Goal: Task Accomplishment & Management: Use online tool/utility

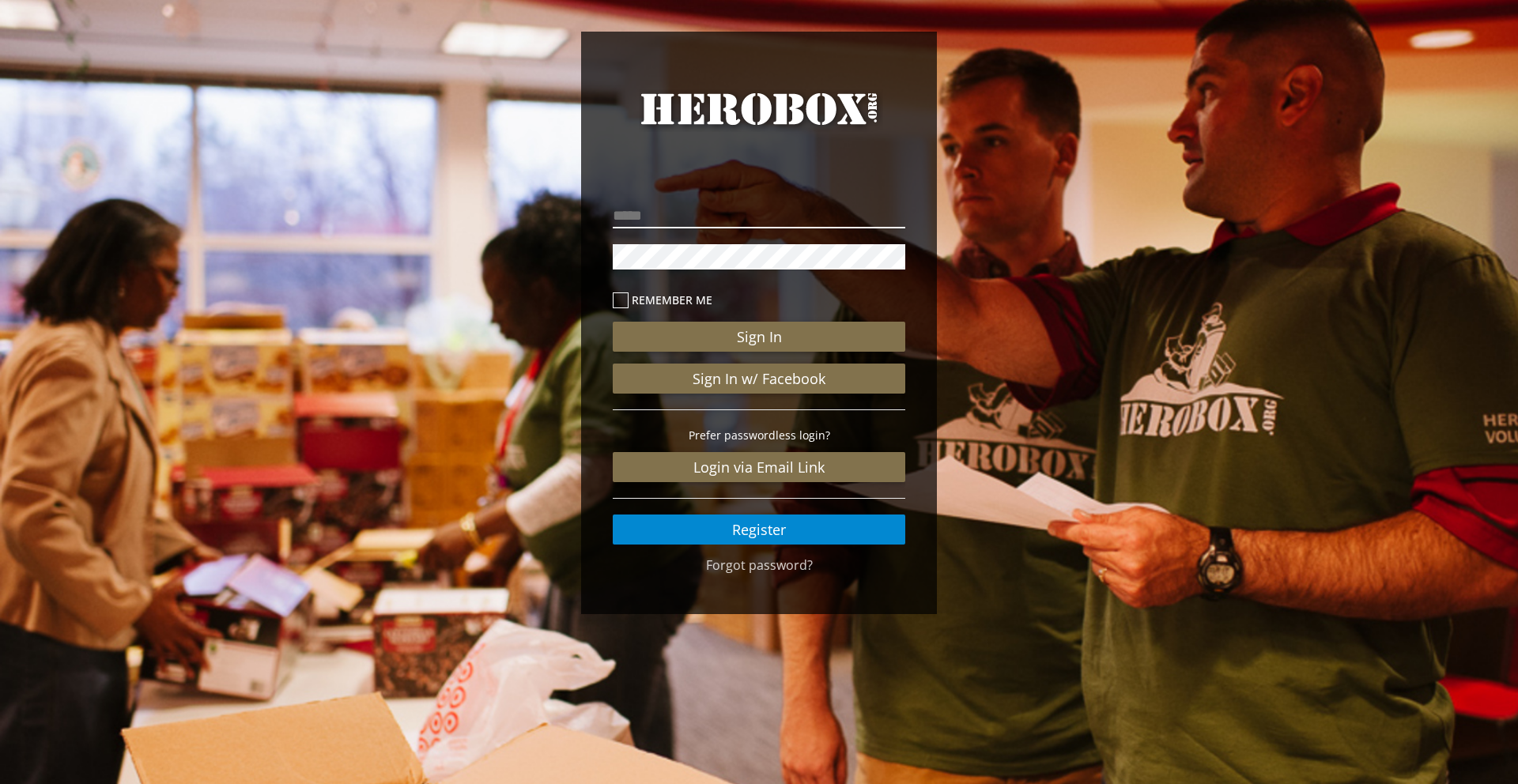
click at [692, 218] on input "email" at bounding box center [759, 215] width 293 height 26
type input "**********"
click at [613, 322] on button "Sign In" at bounding box center [759, 336] width 293 height 30
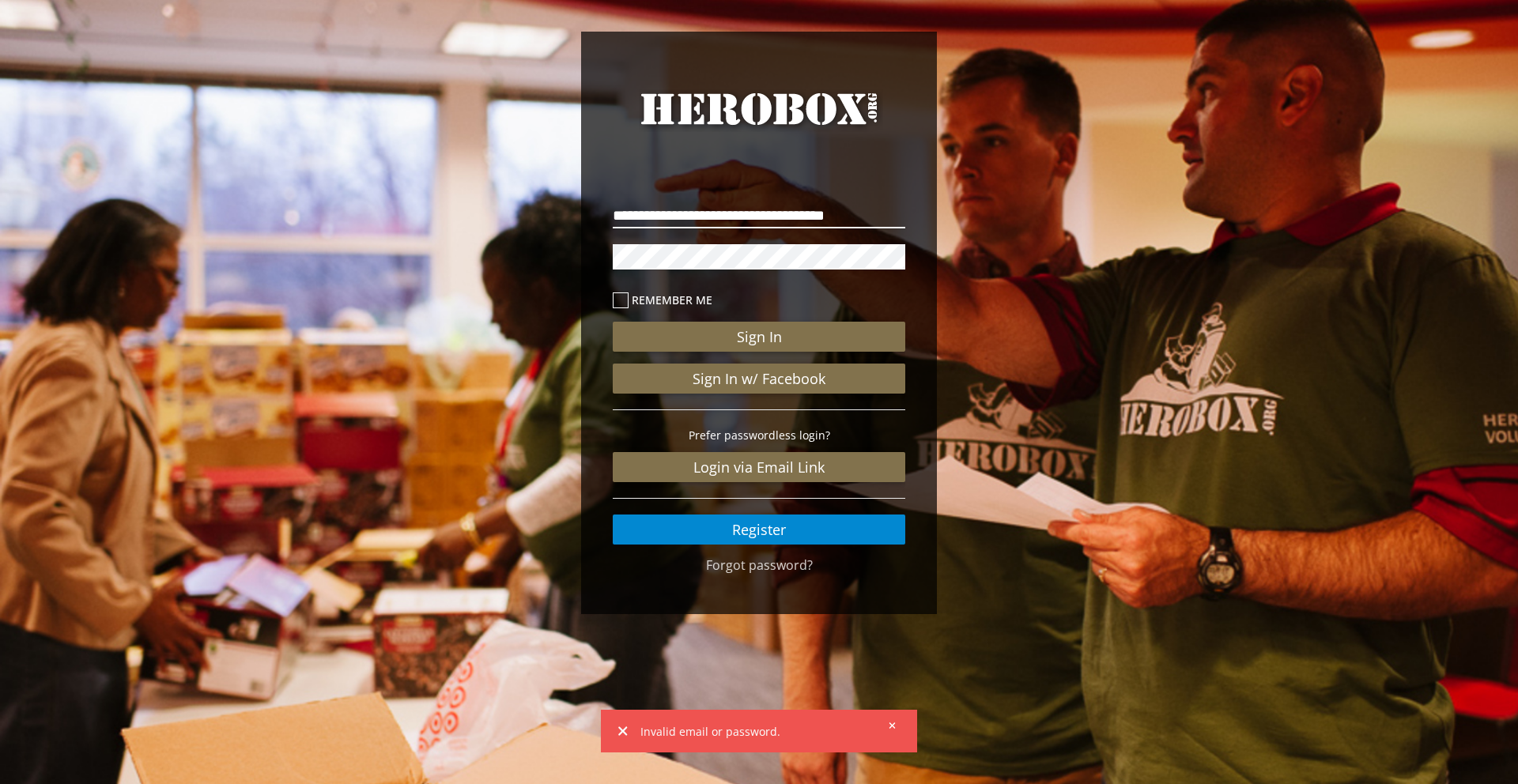
click at [613, 322] on button "Sign In" at bounding box center [759, 336] width 293 height 30
click at [566, 254] on div "**********" at bounding box center [759, 327] width 1518 height 653
click at [613, 322] on button "Sign In" at bounding box center [759, 336] width 293 height 30
click at [778, 567] on link "Forgot password?" at bounding box center [759, 564] width 107 height 17
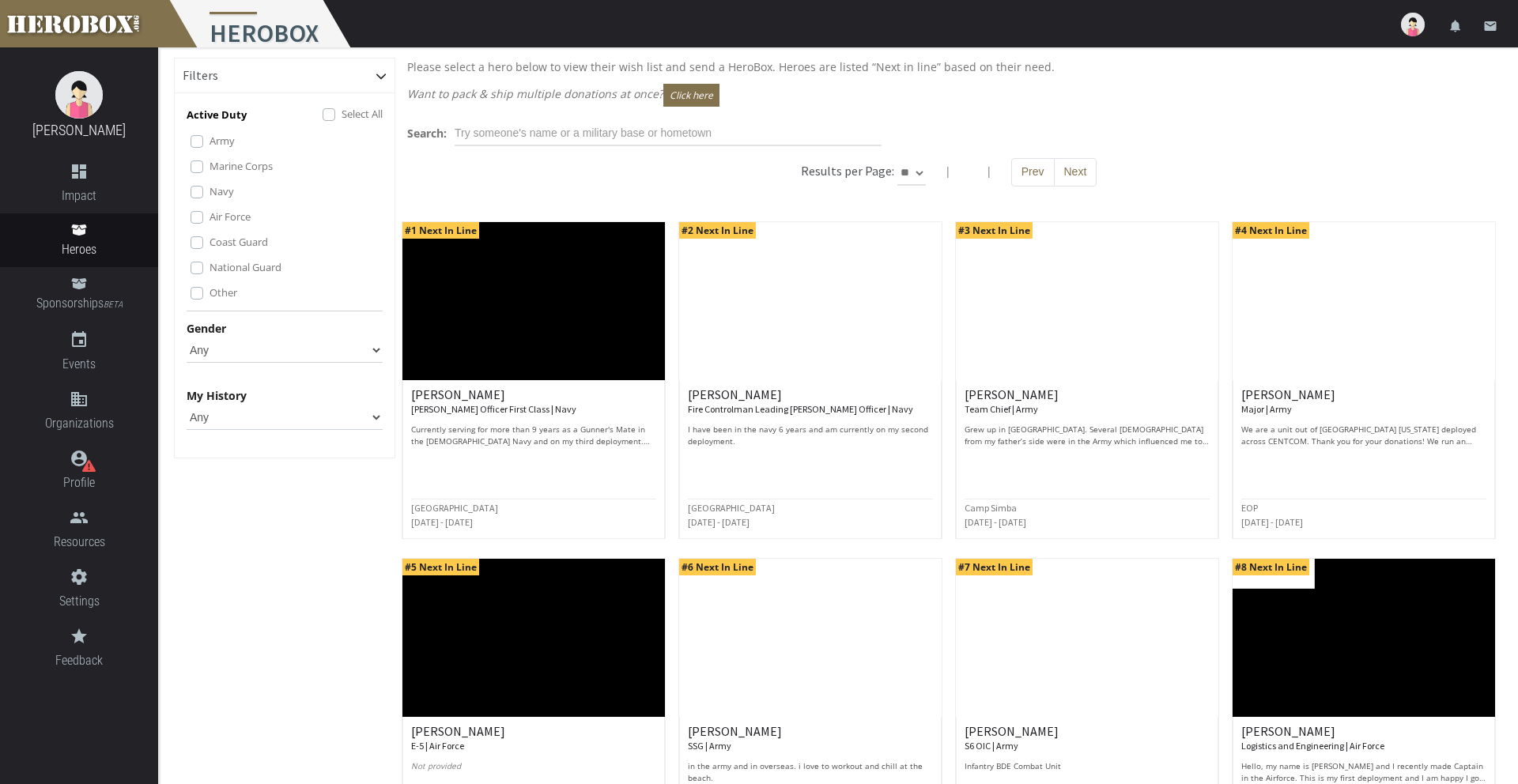
scroll to position [14, 0]
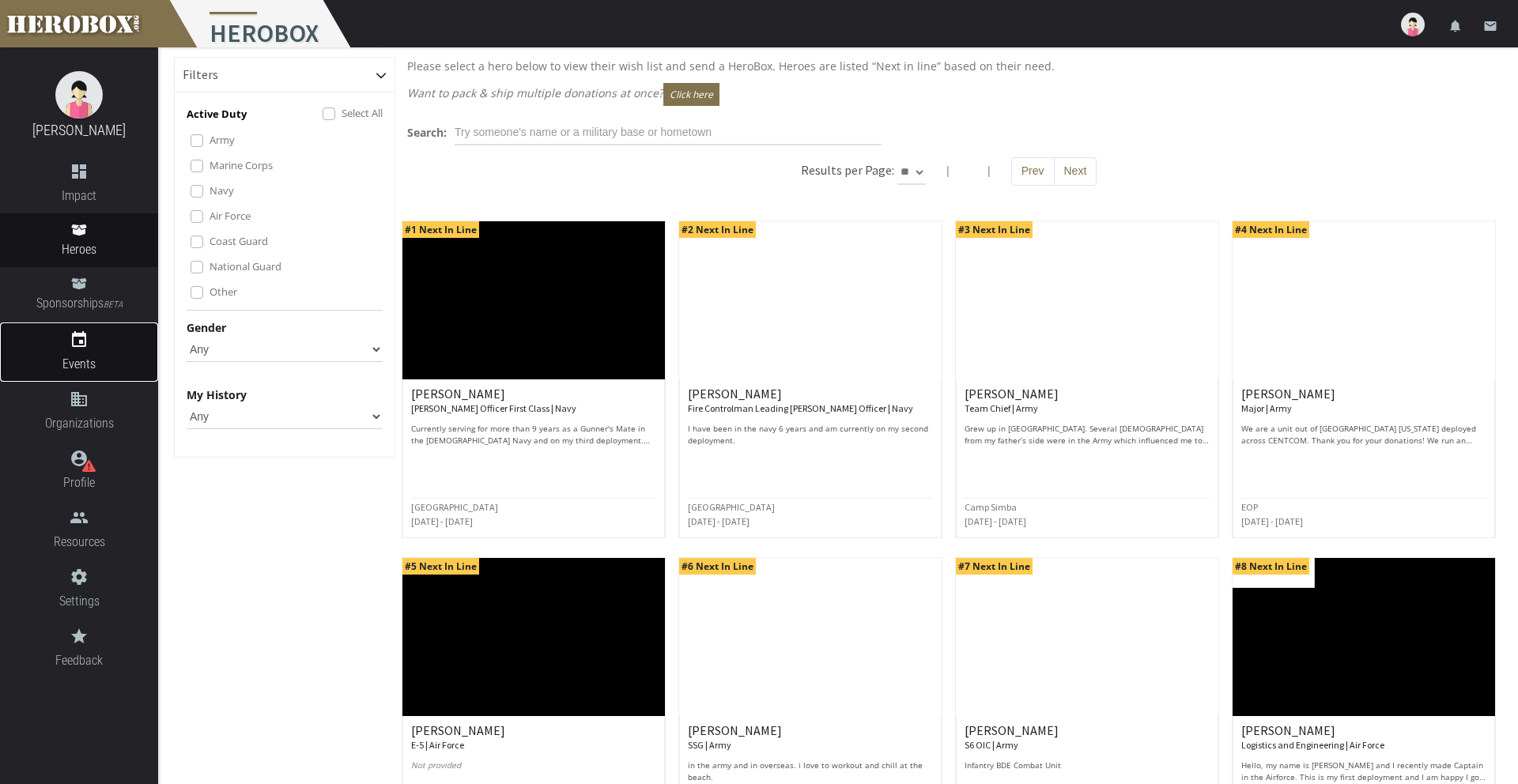
click at [80, 332] on icon "event" at bounding box center [79, 340] width 158 height 19
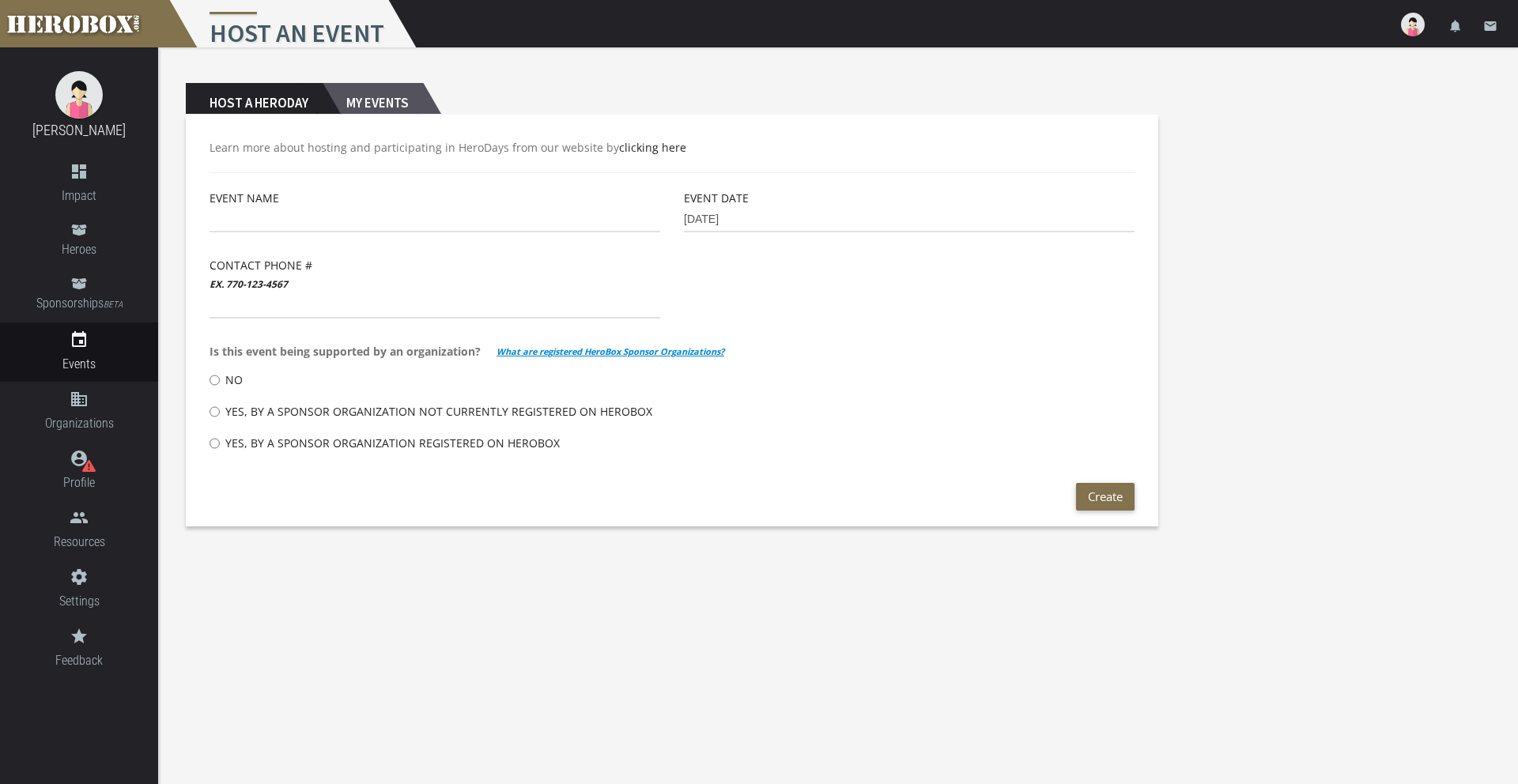
click at [368, 104] on h2 "My Events" at bounding box center [372, 99] width 100 height 31
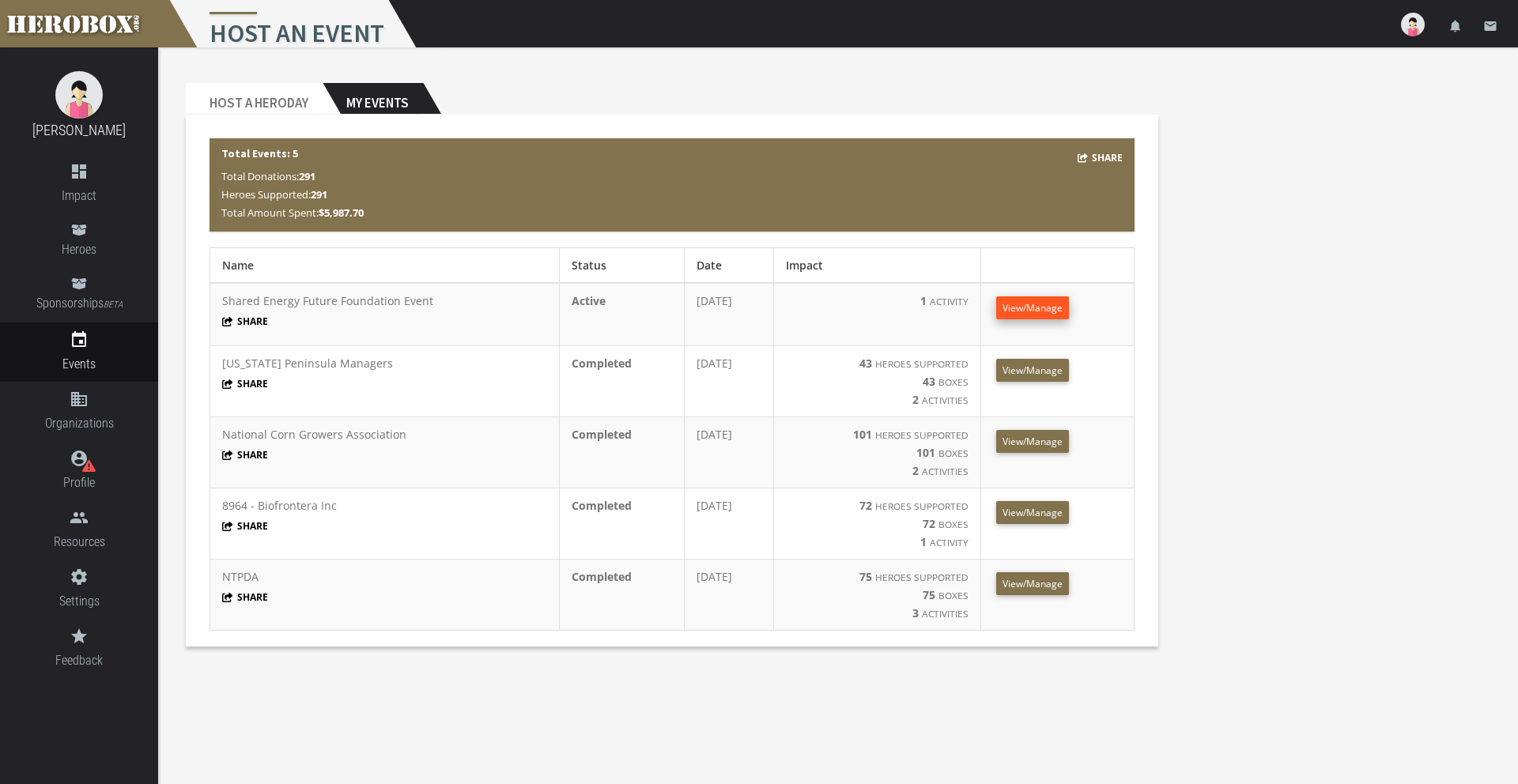
click at [1049, 309] on span "View/Manage" at bounding box center [1032, 307] width 60 height 13
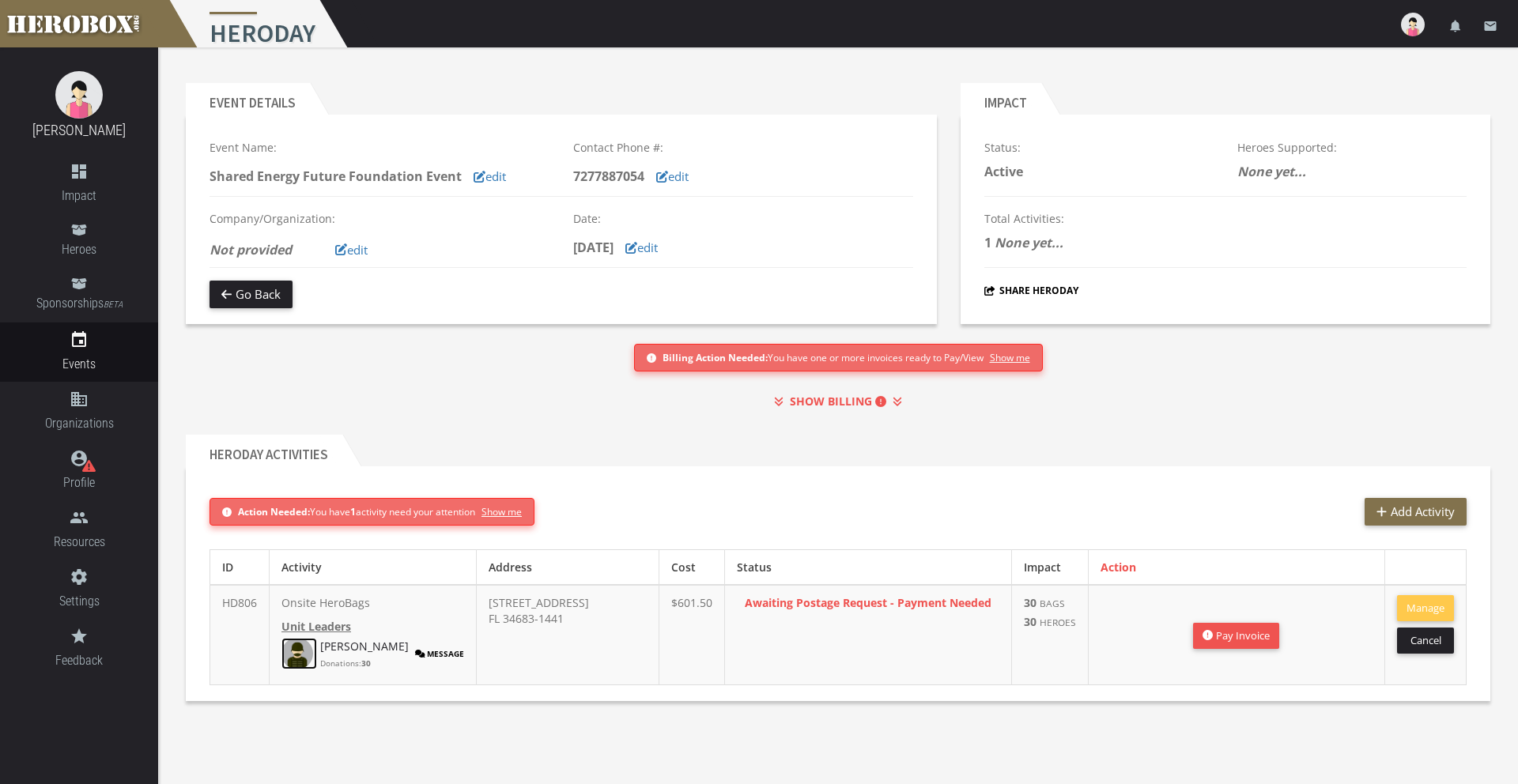
click at [312, 639] on link at bounding box center [298, 653] width 36 height 31
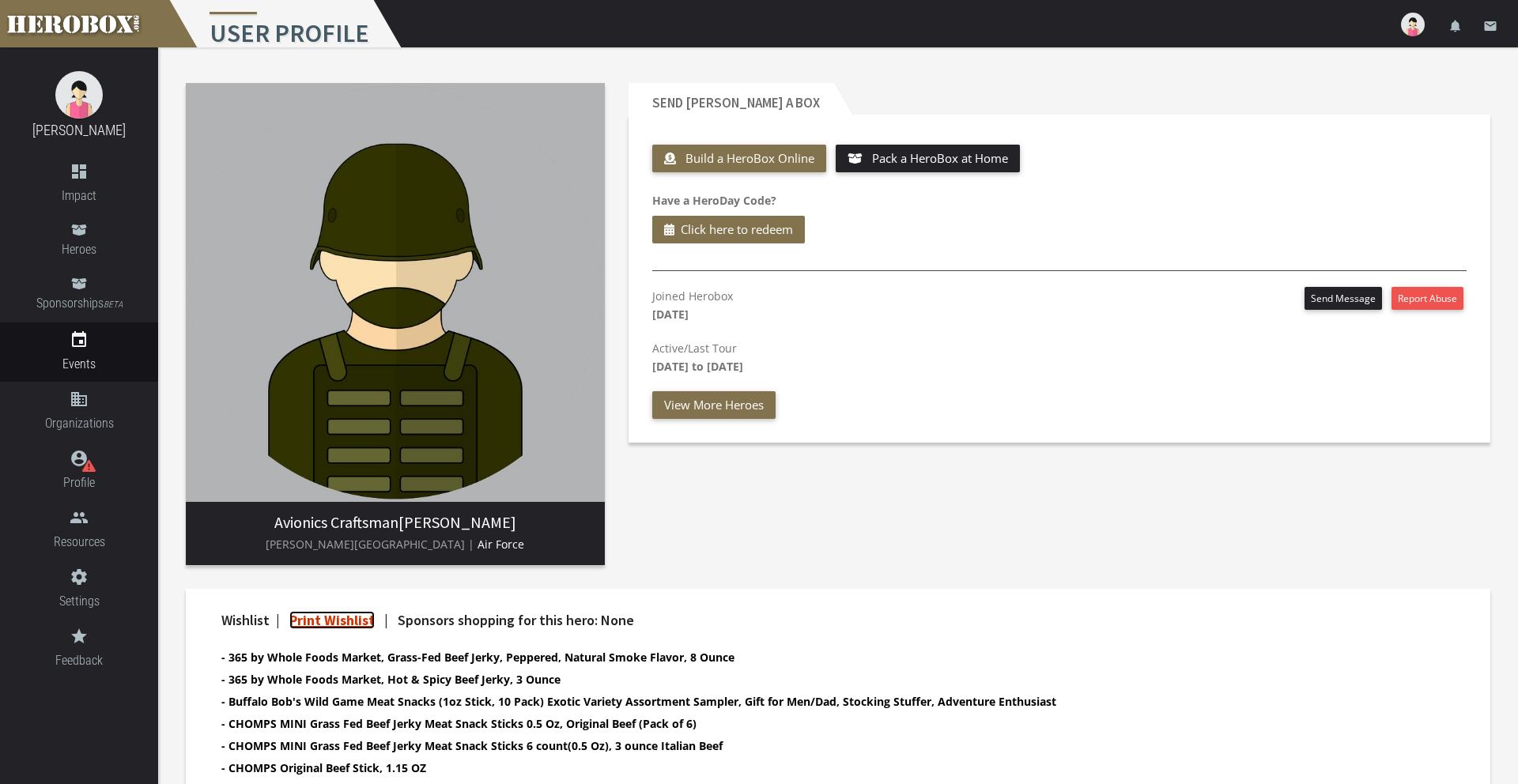
click at [334, 621] on link "Print Wishlist" at bounding box center [332, 620] width 85 height 18
